Goal: Use online tool/utility

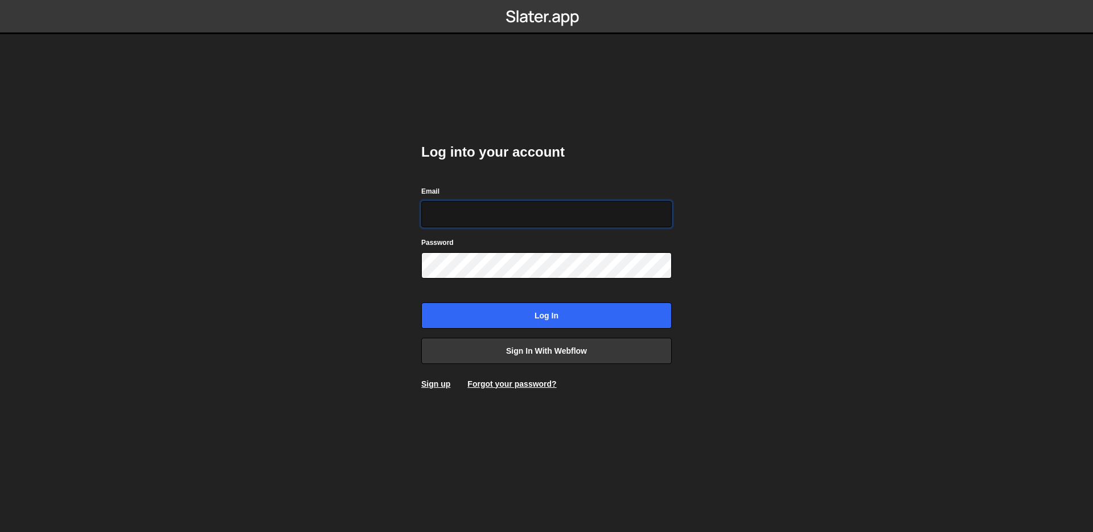
type input "[EMAIL_ADDRESS][DOMAIN_NAME]"
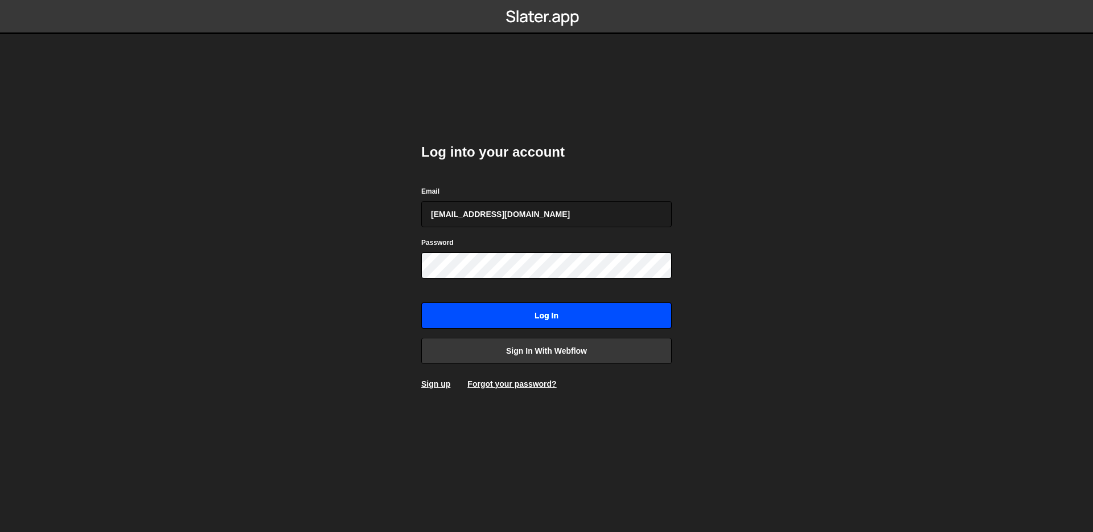
click at [533, 305] on input "Log in" at bounding box center [546, 315] width 251 height 26
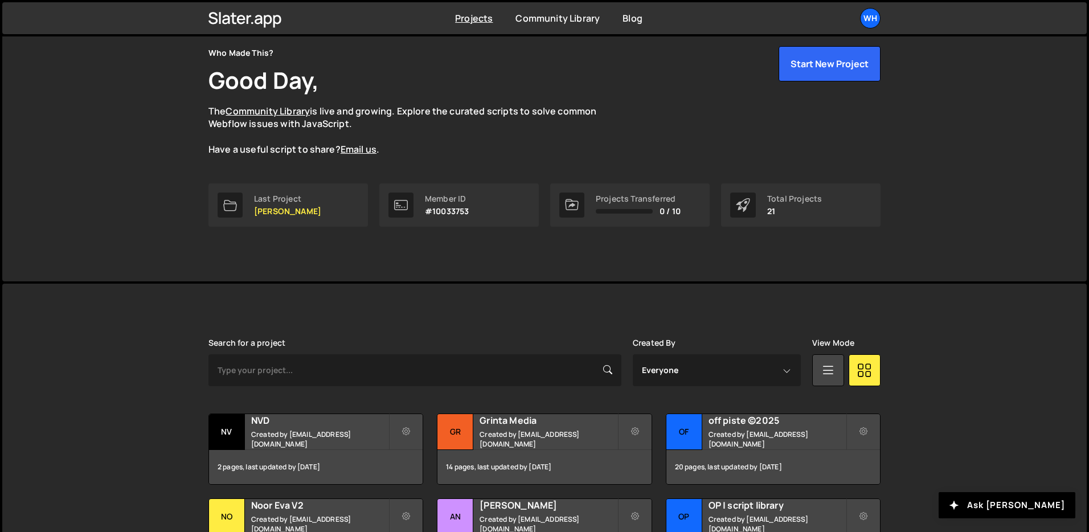
scroll to position [53, 0]
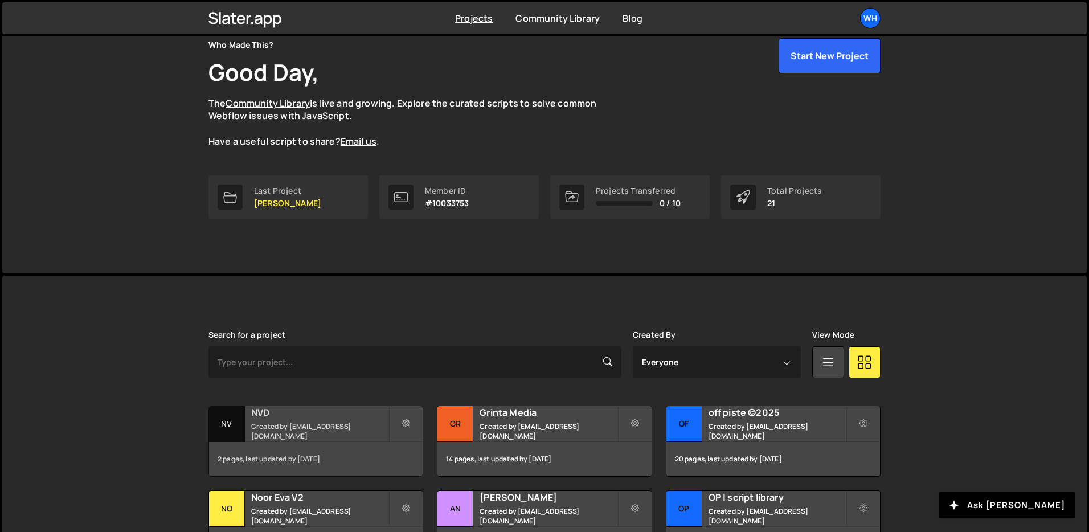
click at [243, 421] on div "NV" at bounding box center [227, 424] width 36 height 36
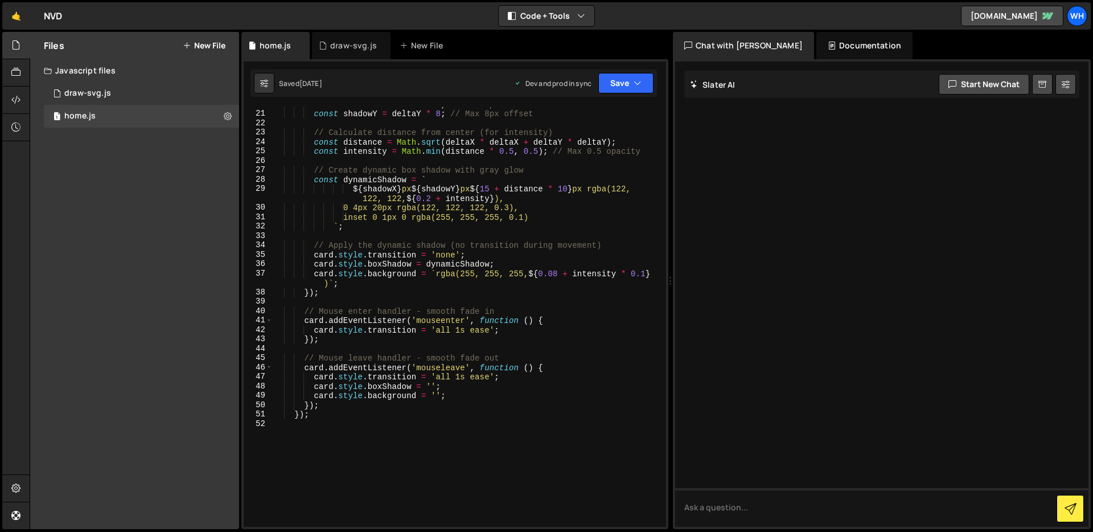
scroll to position [204, 0]
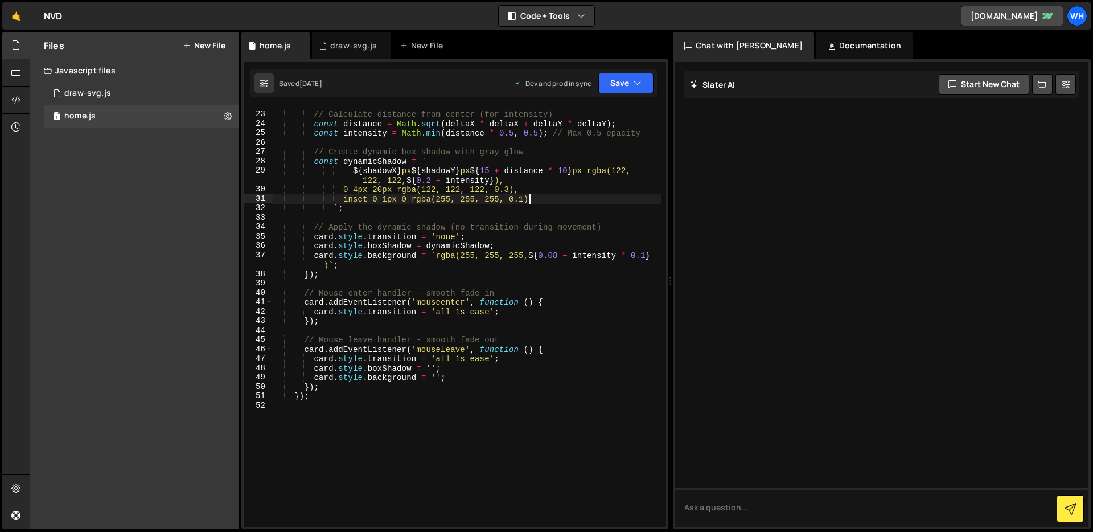
click at [531, 201] on div "// Calculate distance from center (for intensity) const distance = Math . sqrt …" at bounding box center [467, 319] width 389 height 439
click at [517, 190] on div "// Calculate distance from center (for intensity) const distance = Math . sqrt …" at bounding box center [467, 319] width 389 height 439
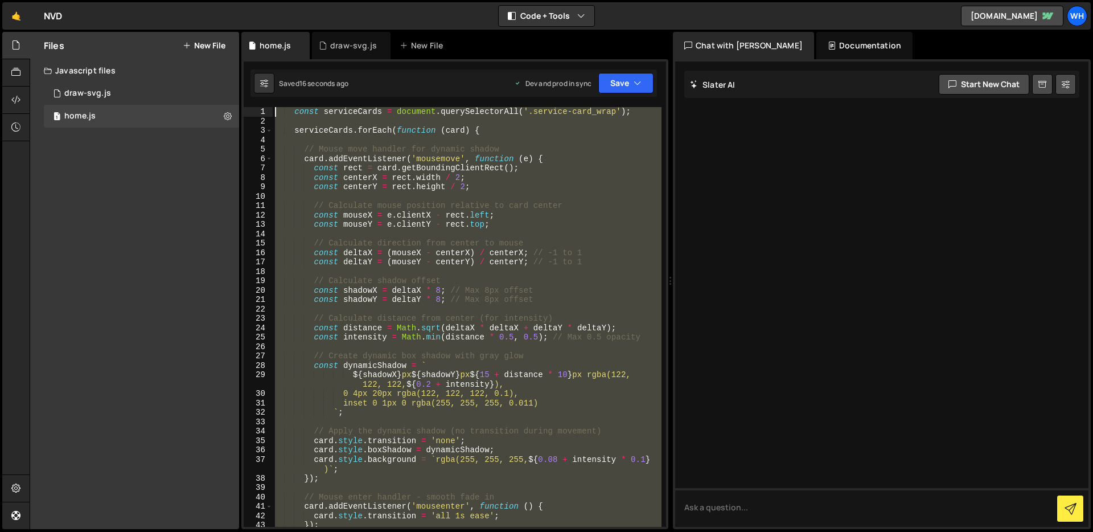
scroll to position [0, 0]
drag, startPoint x: 517, startPoint y: 444, endPoint x: 249, endPoint y: -63, distance: 572.7
click at [249, 0] on html "Projects Community Library Blog Wh Projects Your Teams Invite team member Accou…" at bounding box center [546, 266] width 1093 height 532
type textarea "const serviceCards = document.querySelectorAll('.service-card_wrap');"
